Goal: Transaction & Acquisition: Purchase product/service

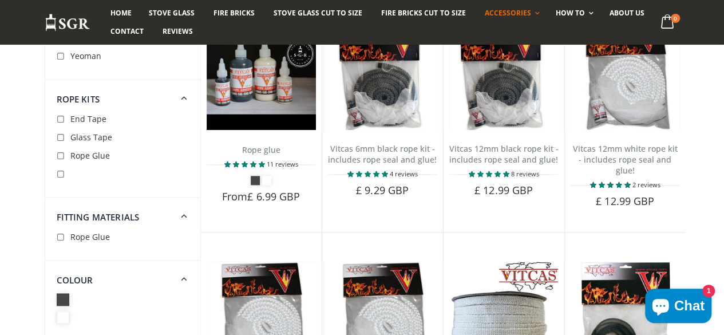
scroll to position [573, 0]
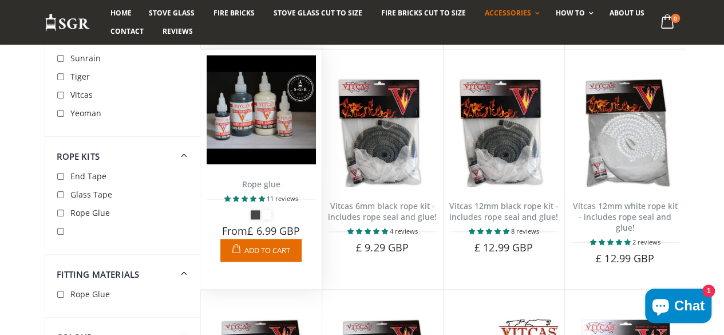
click at [238, 125] on img at bounding box center [261, 109] width 109 height 109
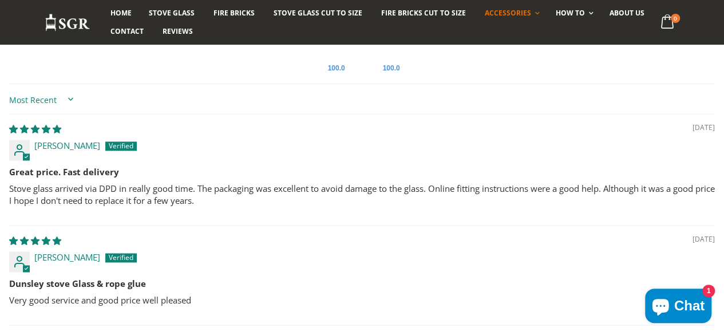
scroll to position [573, 0]
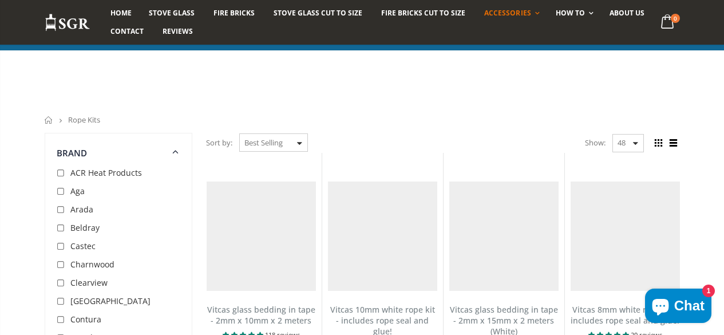
scroll to position [671, 0]
